Goal: Navigation & Orientation: Find specific page/section

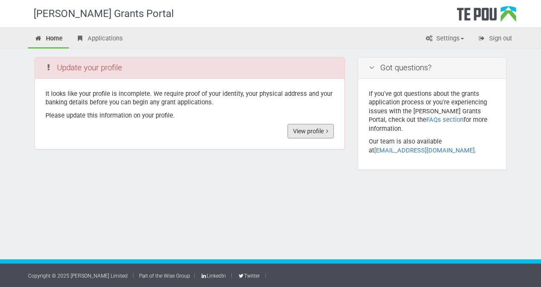
click at [308, 133] on link "View profile" at bounding box center [311, 131] width 46 height 14
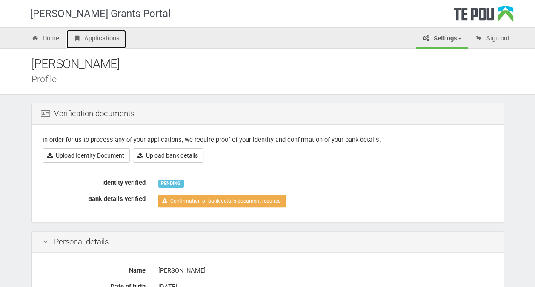
click at [87, 41] on link "Applications" at bounding box center [96, 39] width 60 height 19
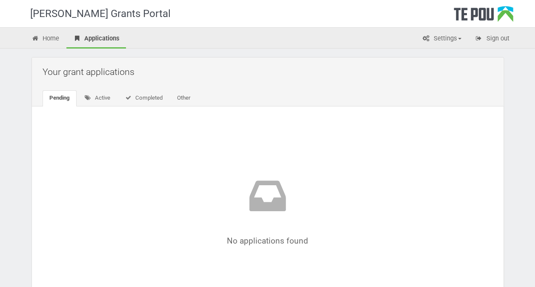
drag, startPoint x: 43, startPoint y: 26, endPoint x: 47, endPoint y: 34, distance: 9.1
click at [43, 26] on div "[PERSON_NAME] Grants Portal" at bounding box center [108, 13] width 157 height 27
click at [49, 37] on link "Home" at bounding box center [45, 39] width 41 height 19
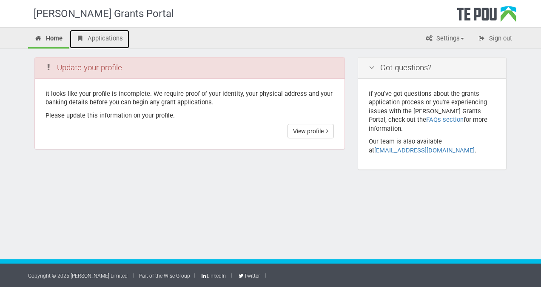
click at [126, 35] on link "Applications" at bounding box center [100, 39] width 60 height 19
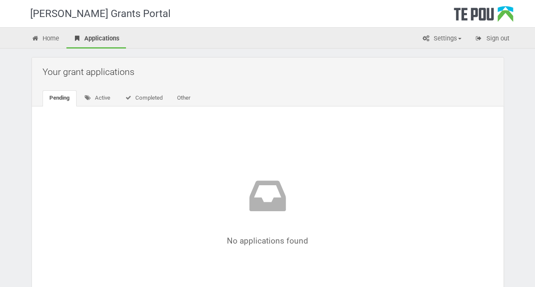
click at [507, 15] on div "Te Pou Logo" at bounding box center [484, 16] width 60 height 21
click at [102, 14] on div "[PERSON_NAME] Grants Portal" at bounding box center [108, 13] width 157 height 27
click at [52, 30] on link "Home" at bounding box center [45, 39] width 41 height 19
